Goal: Transaction & Acquisition: Purchase product/service

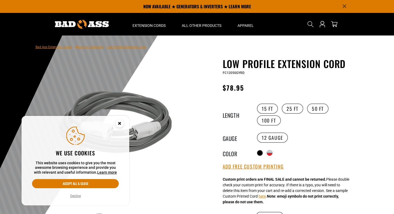
click at [119, 123] on icon "Cookie Consent" at bounding box center [120, 124] width 2 height 2
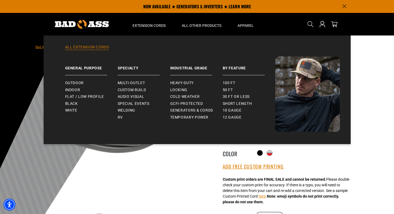
click at [105, 47] on link "All Extension Cords" at bounding box center [197, 51] width 286 height 12
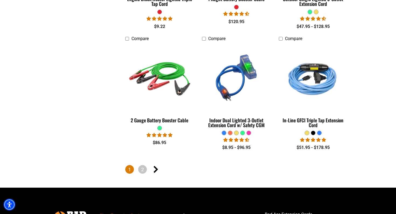
scroll to position [1234, 0]
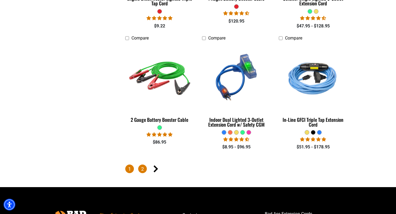
click at [143, 165] on link "2" at bounding box center [142, 169] width 9 height 9
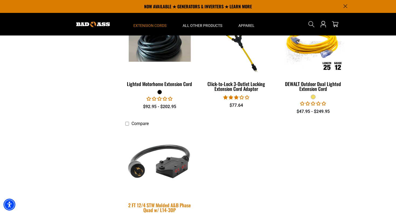
scroll to position [752, 0]
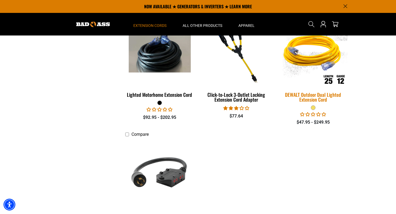
click at [296, 98] on div "DEWALT Outdoor Dual Lighted Extension Cord" at bounding box center [313, 97] width 69 height 10
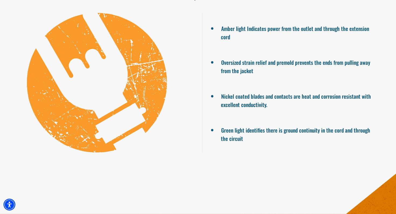
scroll to position [381, 0]
